Goal: Use online tool/utility: Utilize a website feature to perform a specific function

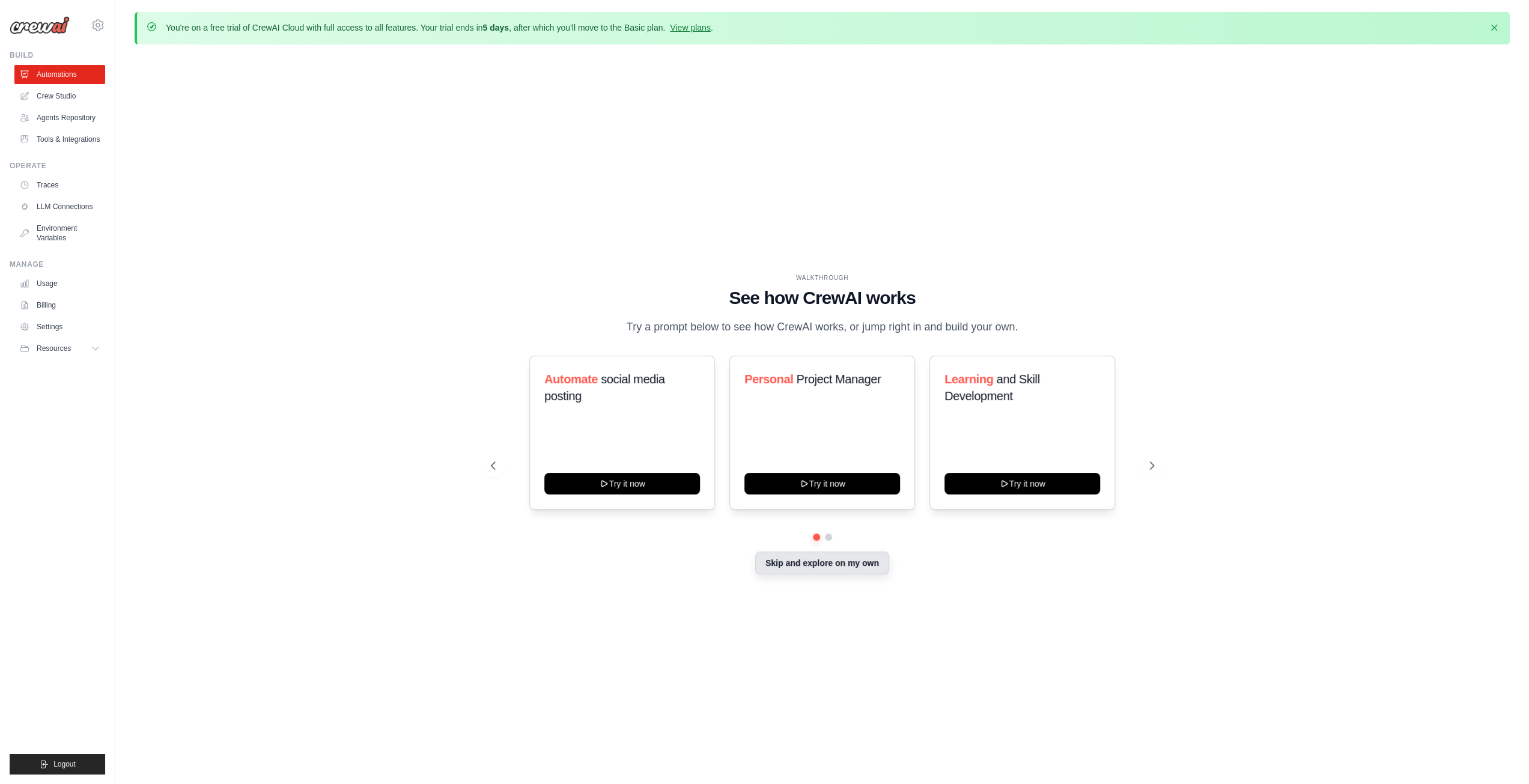
click at [804, 572] on button "Skip and explore on my own" at bounding box center [822, 562] width 134 height 23
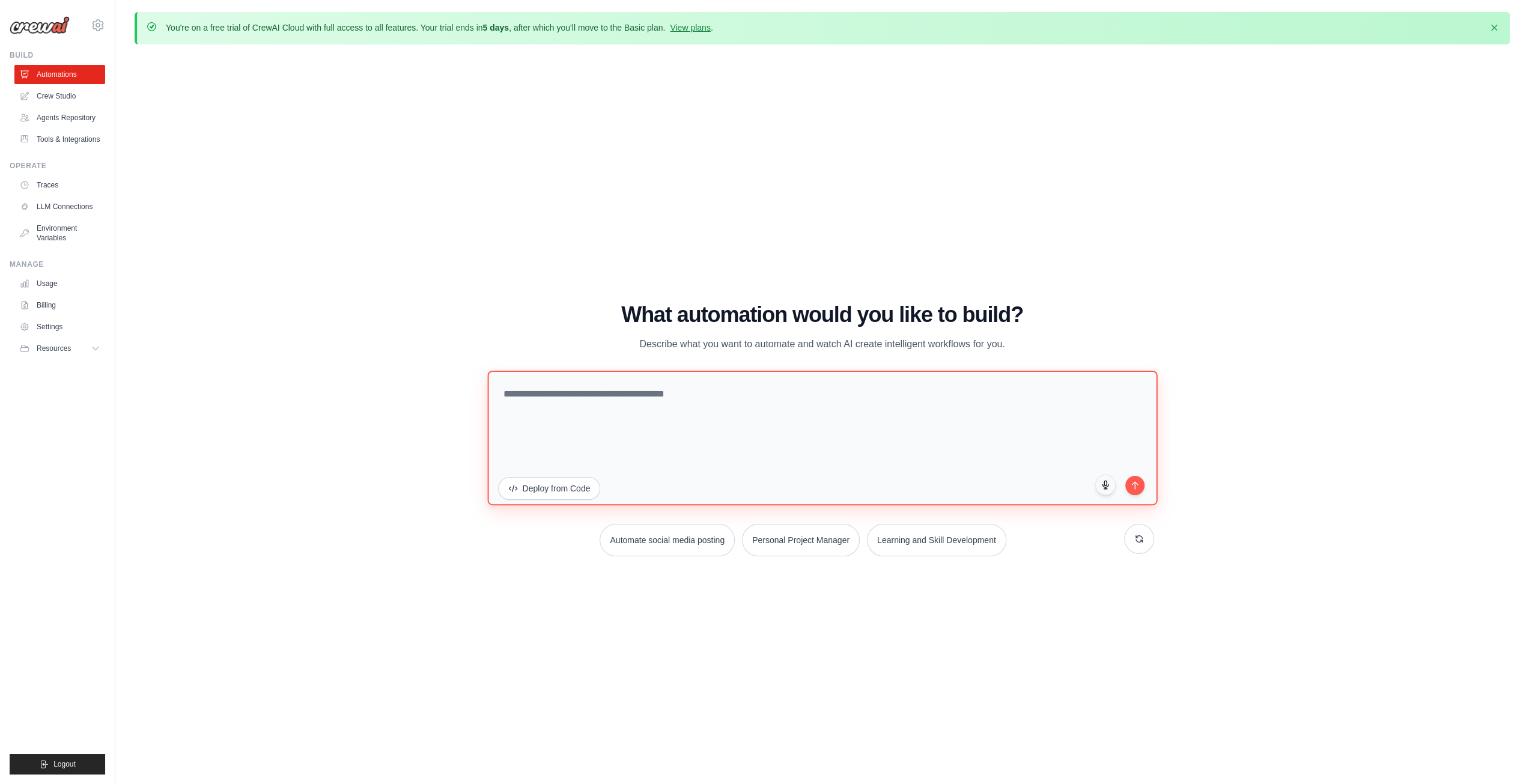
click at [772, 400] on textarea at bounding box center [822, 437] width 670 height 134
paste textarea "**********"
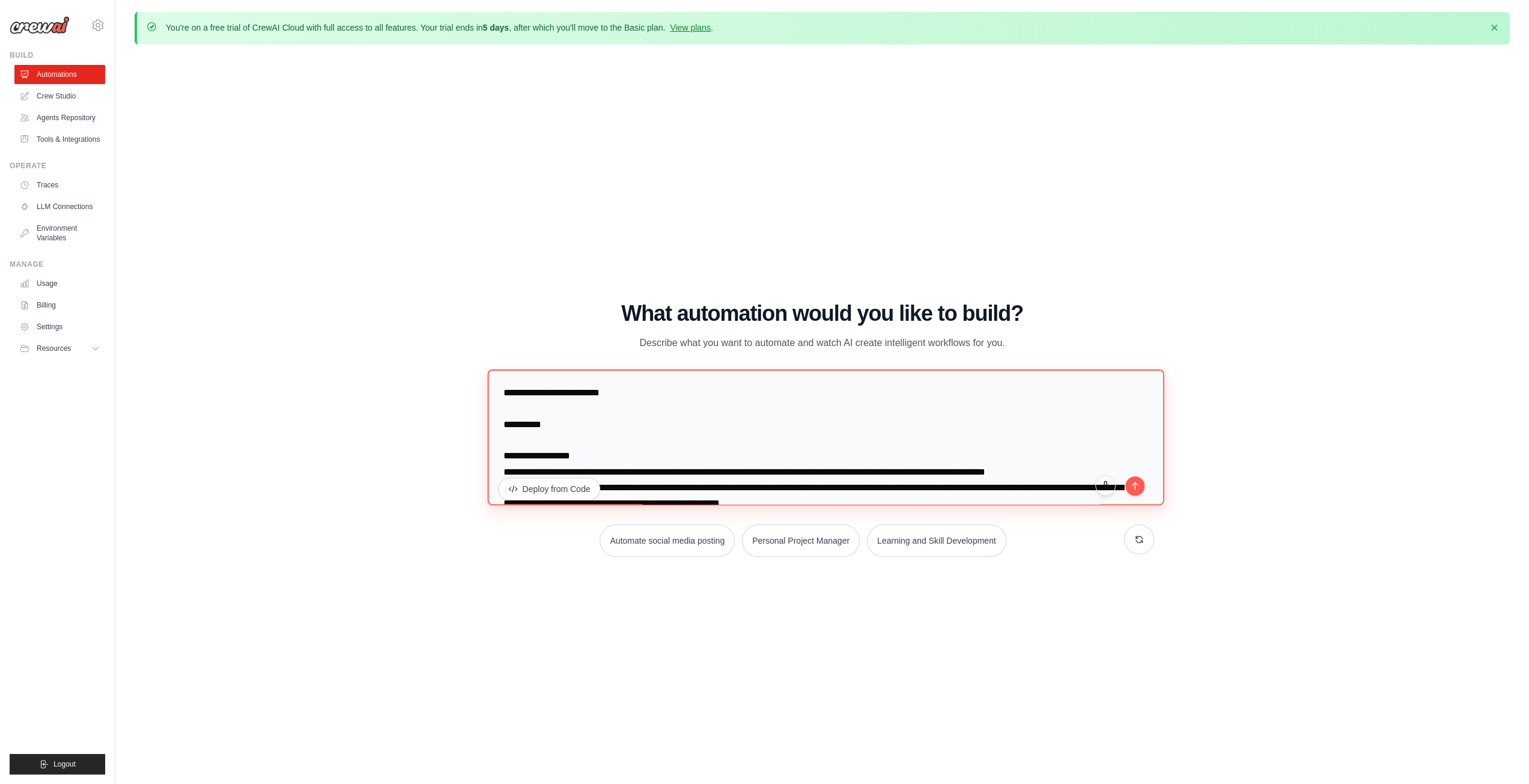
click at [500, 393] on textarea at bounding box center [825, 437] width 677 height 136
click at [749, 449] on textarea at bounding box center [825, 437] width 677 height 136
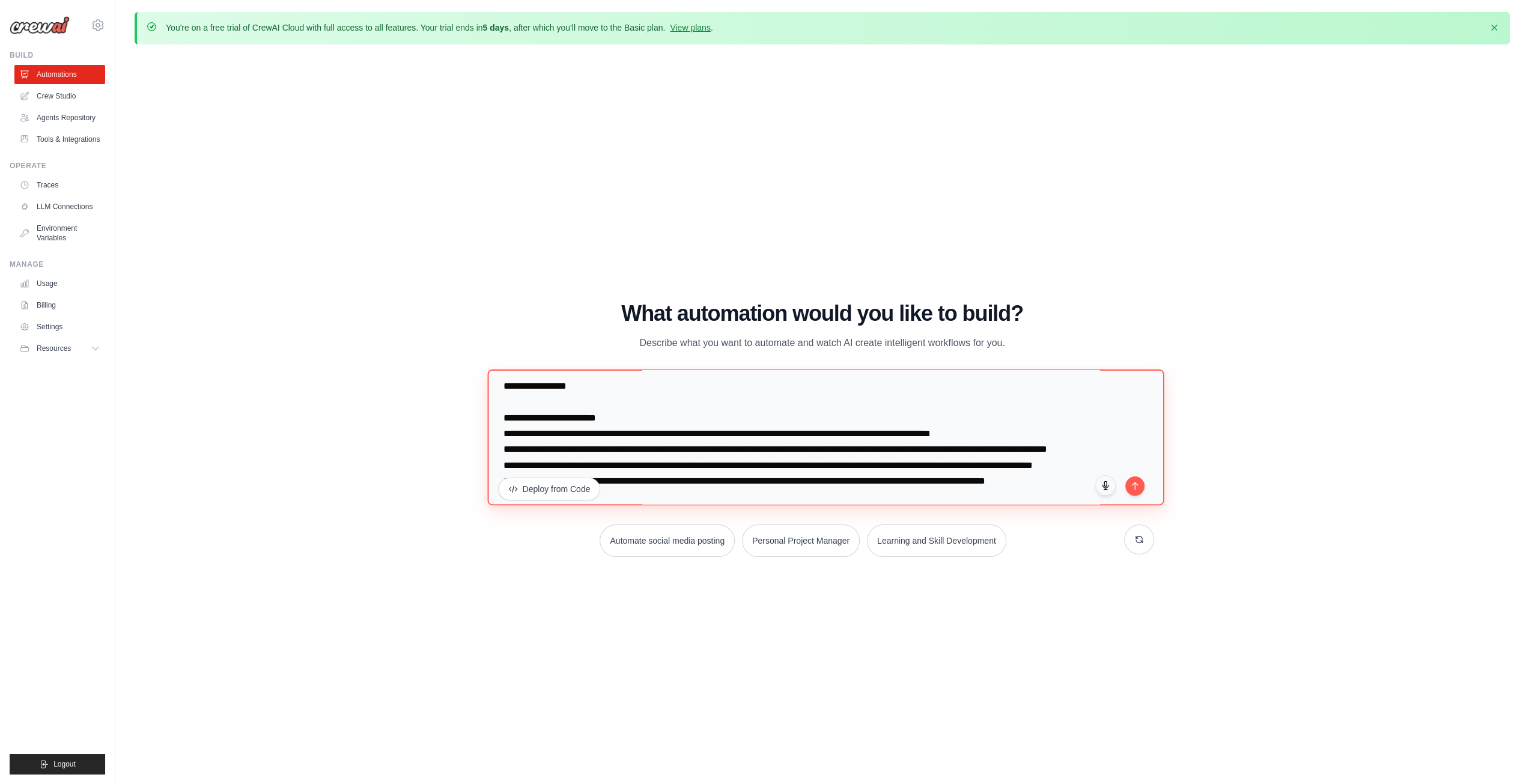
scroll to position [180, 0]
type textarea "**********"
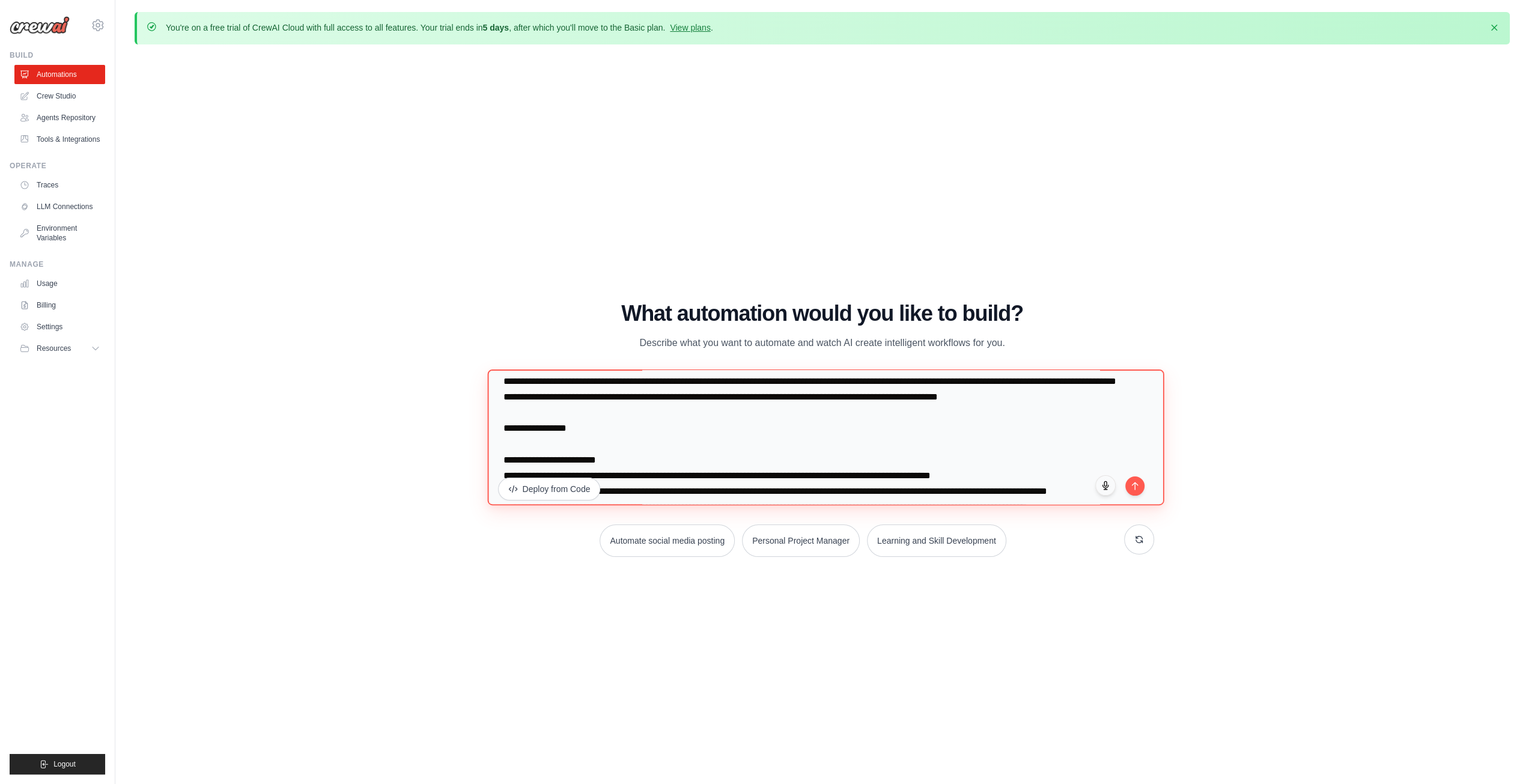
scroll to position [120, 0]
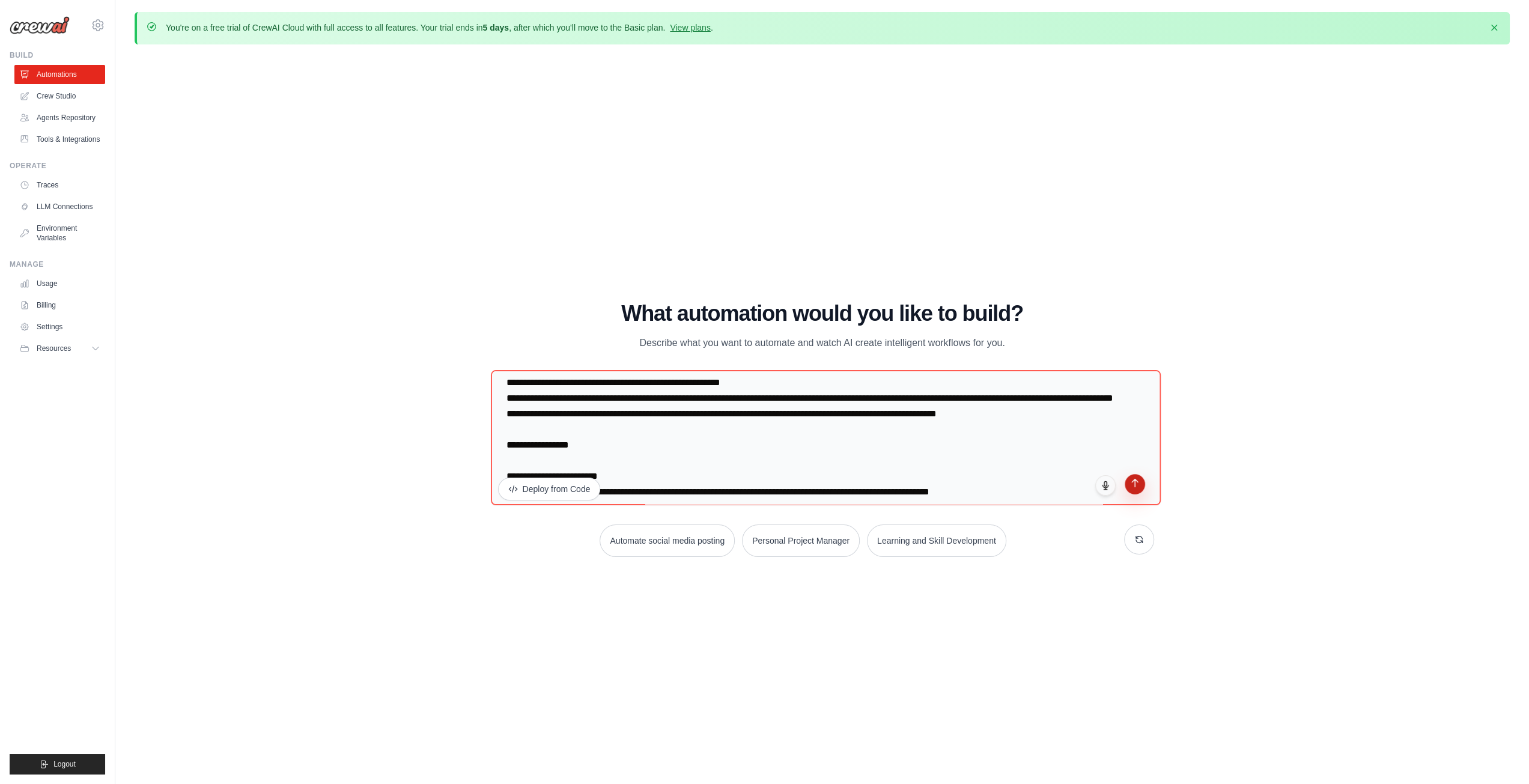
click at [1132, 489] on button "submit" at bounding box center [1135, 483] width 20 height 20
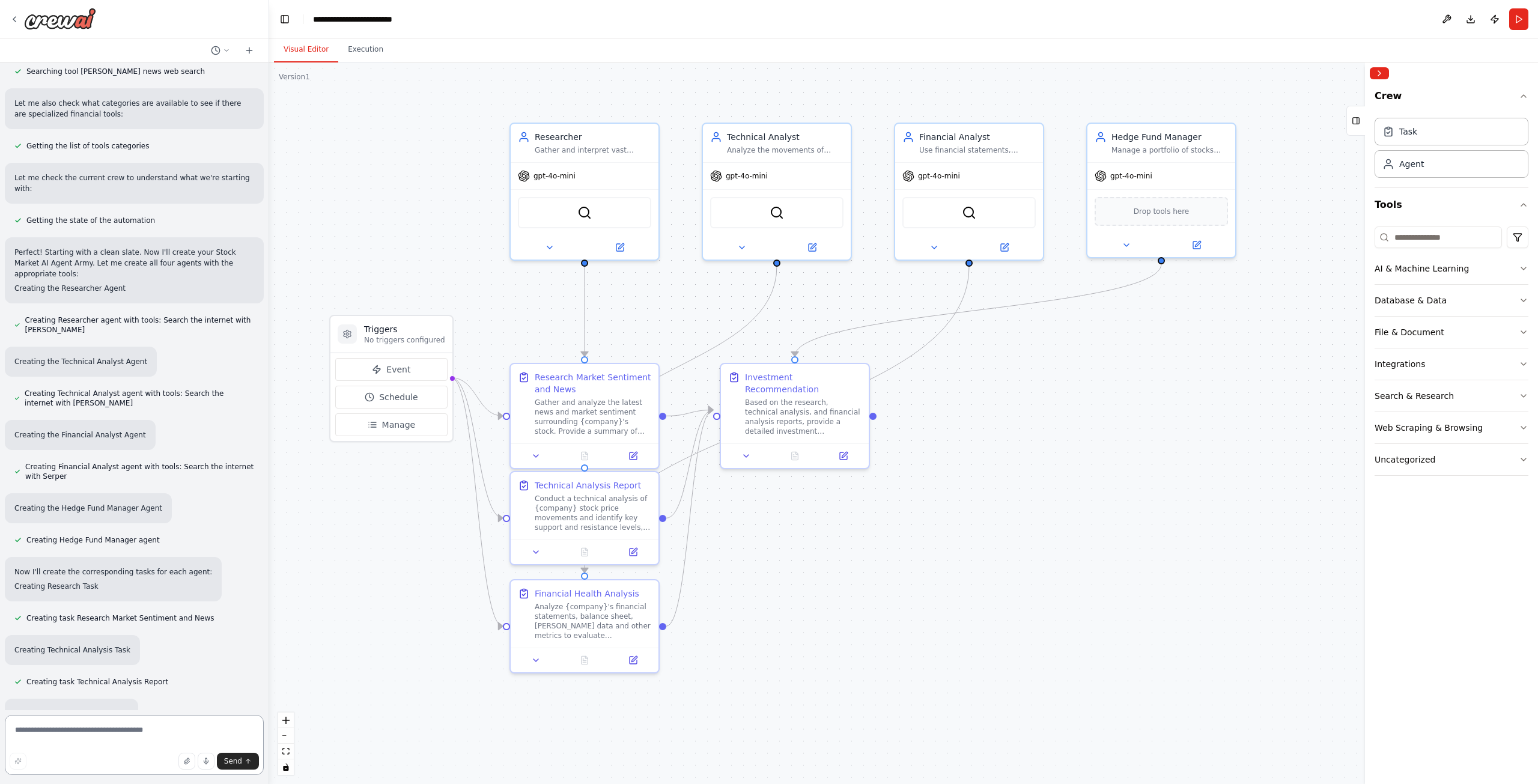
scroll to position [1066, 0]
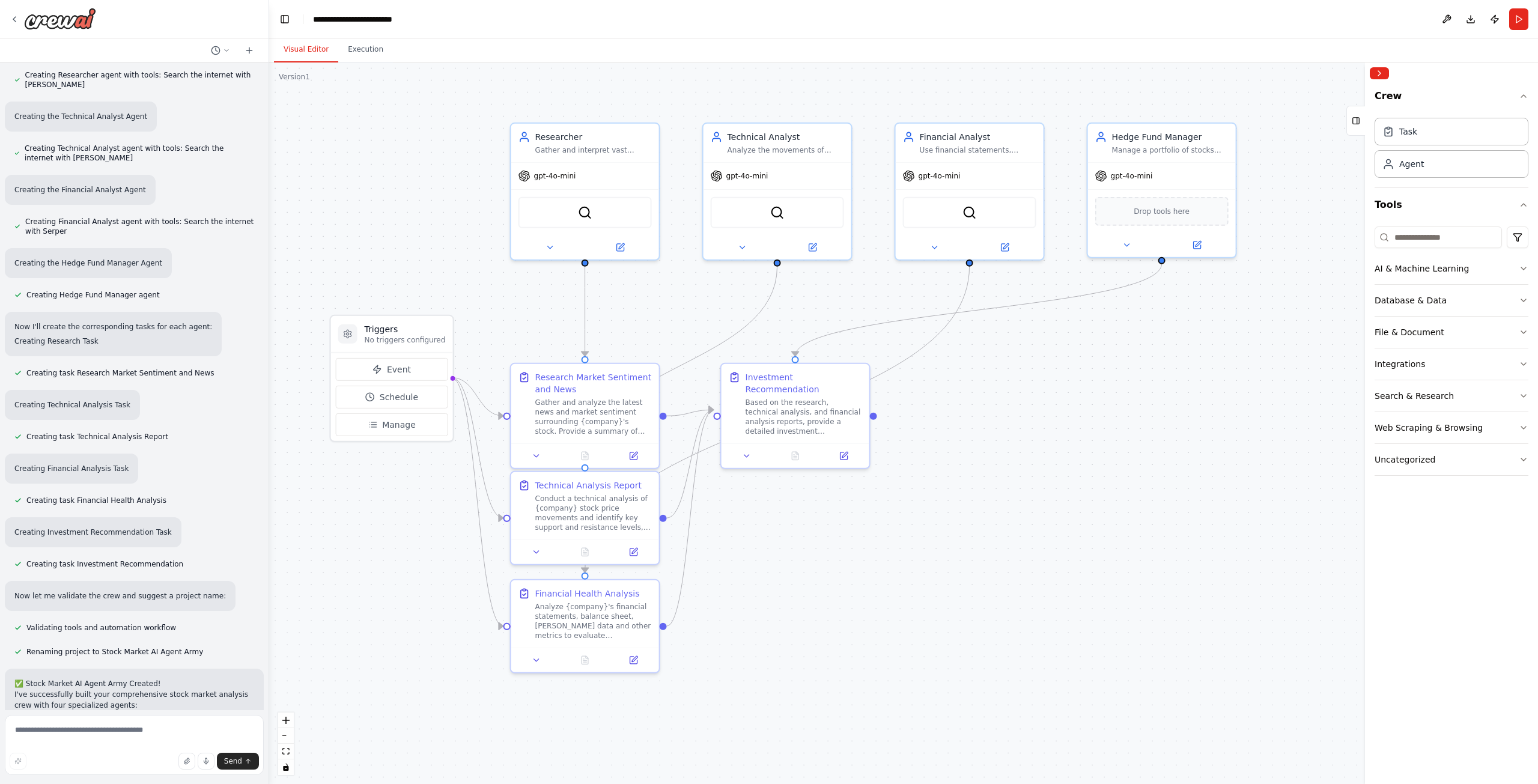
click at [1523, 21] on button "Run" at bounding box center [1519, 19] width 19 height 21
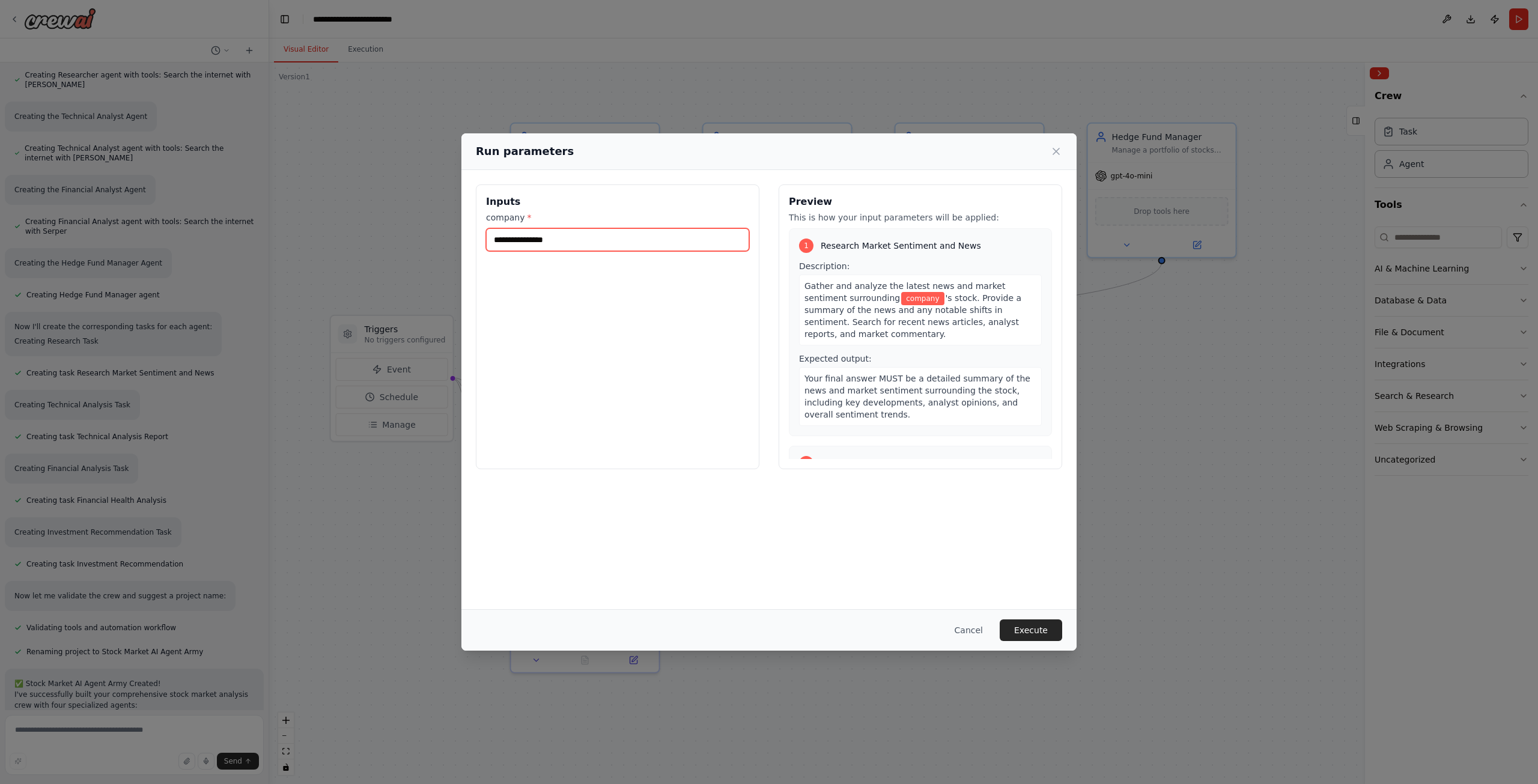
click at [664, 244] on input "company *" at bounding box center [618, 240] width 263 height 23
type input "****"
click at [1039, 623] on button "Execute" at bounding box center [1031, 630] width 62 height 21
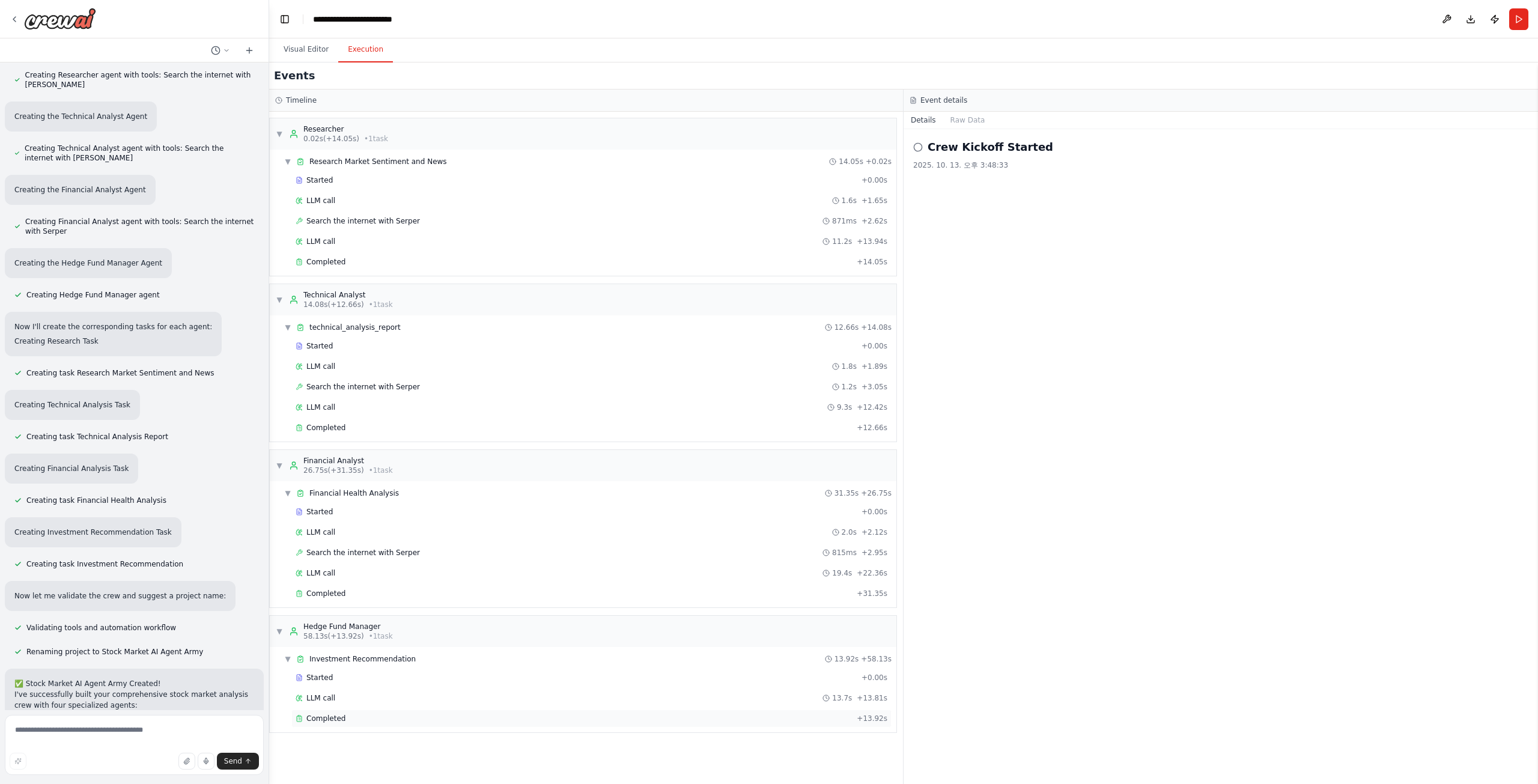
click at [435, 713] on div "Completed" at bounding box center [574, 718] width 556 height 10
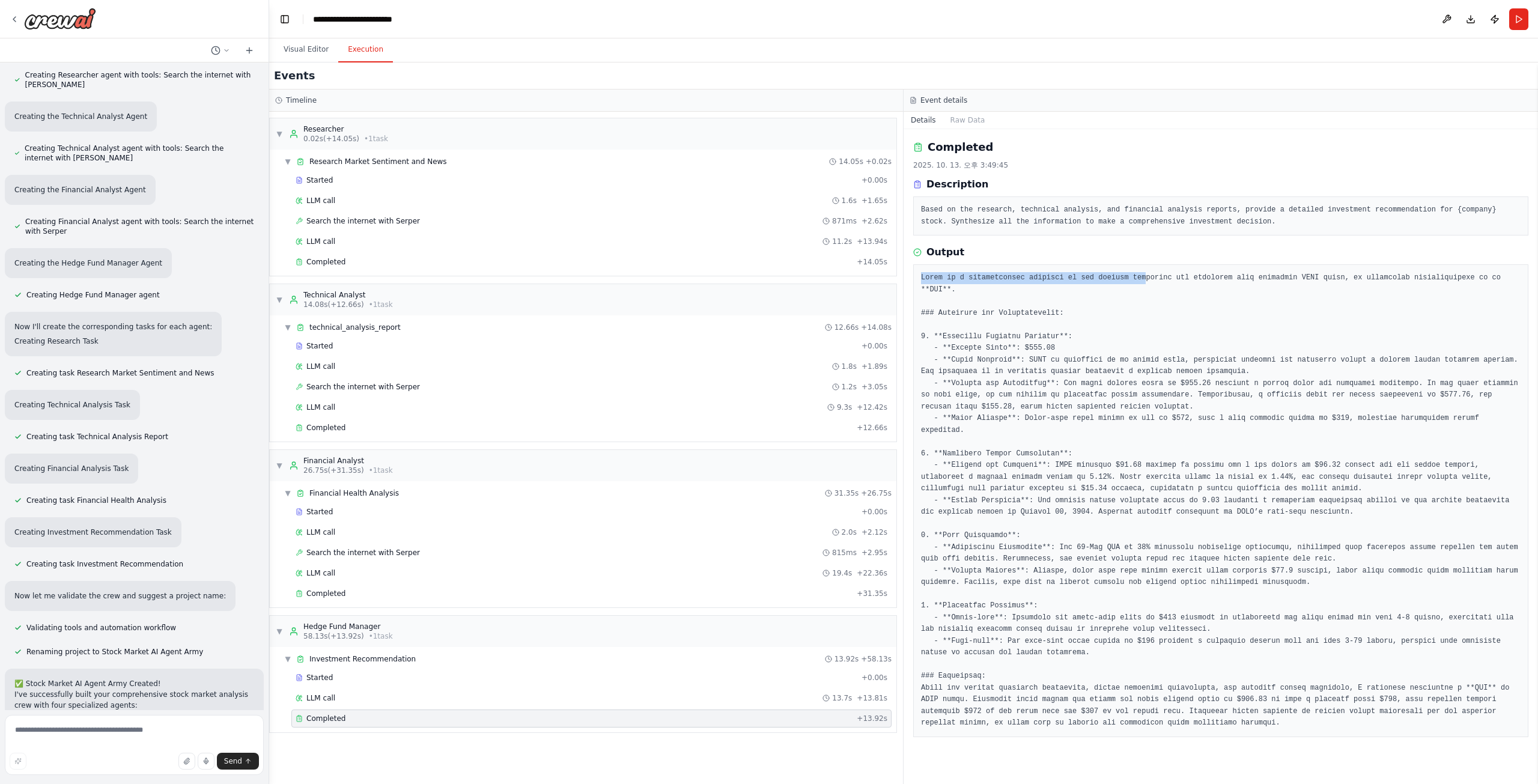
drag, startPoint x: 915, startPoint y: 270, endPoint x: 1125, endPoint y: 262, distance: 210.2
click at [1125, 262] on div "Output" at bounding box center [1221, 491] width 615 height 492
drag, startPoint x: 1125, startPoint y: 271, endPoint x: 1088, endPoint y: 278, distance: 37.7
click at [1125, 272] on pre at bounding box center [1221, 501] width 600 height 457
